Goal: Task Accomplishment & Management: Use online tool/utility

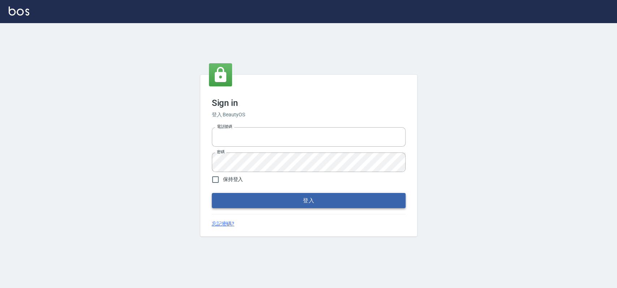
type input "033323173"
click at [289, 202] on button "登入" at bounding box center [309, 200] width 194 height 15
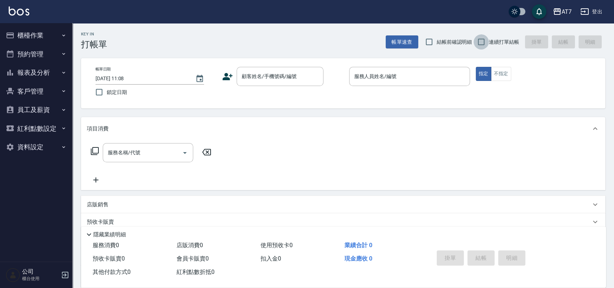
click at [482, 44] on input "連續打單結帳" at bounding box center [480, 41] width 15 height 15
checkbox input "true"
click at [336, 102] on div "帳單日期 [DATE] 11:08 鎖定日期 顧客姓名/手機號碼/編號 顧客姓名/手機號碼/編號 服務人員姓名/編號 服務人員姓名/編號 指定 不指定" at bounding box center [343, 83] width 524 height 50
click at [508, 113] on div "Key In 打帳單 帳單速查 結帳前確認明細 連續打單結帳 掛單 結帳 明細 帳單日期 [DATE] 11:08 鎖定日期 顧客姓名/手機號碼/編號 顧客姓…" at bounding box center [342, 195] width 541 height 345
